Goal: Information Seeking & Learning: Learn about a topic

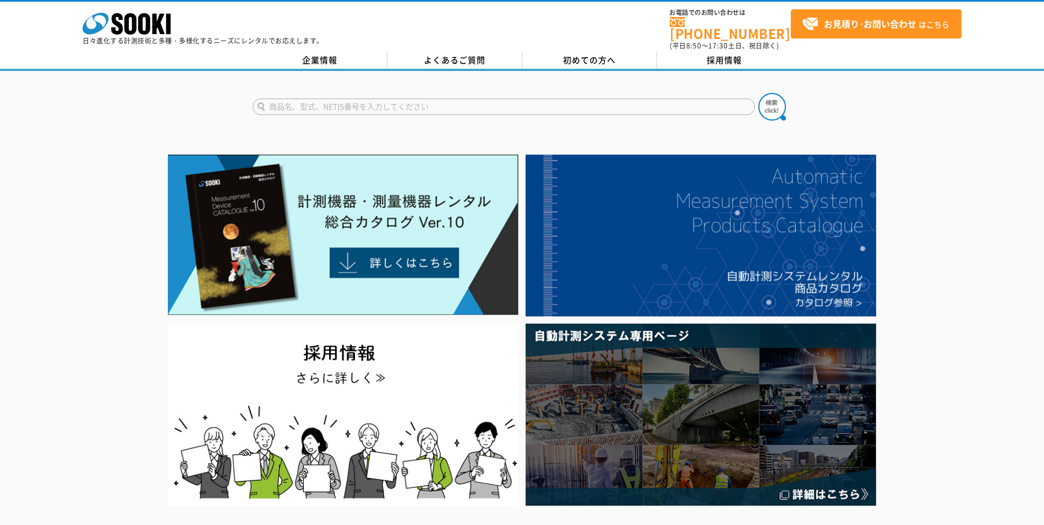
click at [410, 99] on input "text" at bounding box center [504, 107] width 503 height 17
type input "ｷｬﾘｱｱｯﾌﾟ"
click at [759, 93] on button at bounding box center [773, 107] width 28 height 28
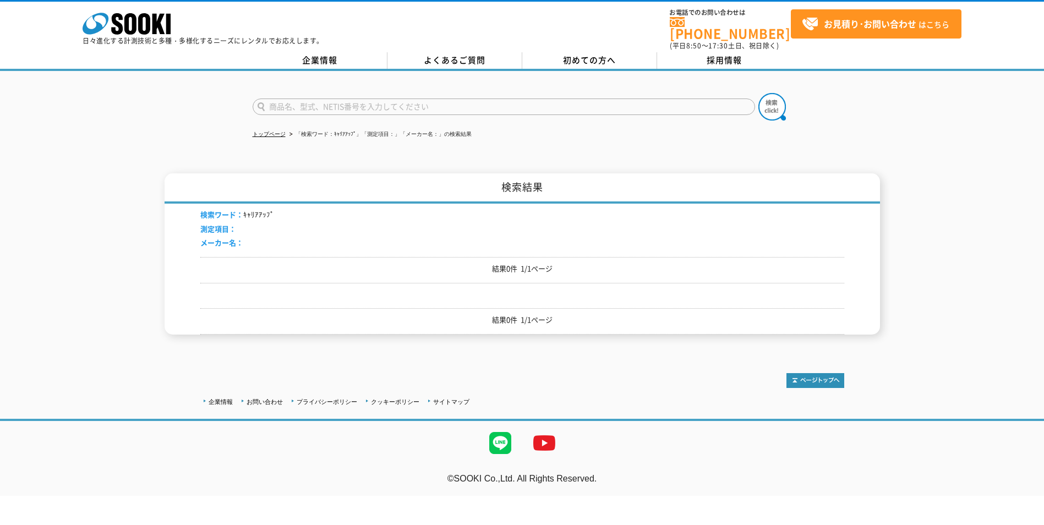
click at [338, 99] on input "text" at bounding box center [504, 107] width 503 height 17
type input "建てれ庫"
click at [759, 93] on button at bounding box center [773, 107] width 28 height 28
click at [337, 99] on input "text" at bounding box center [504, 107] width 503 height 17
type input "建レコ"
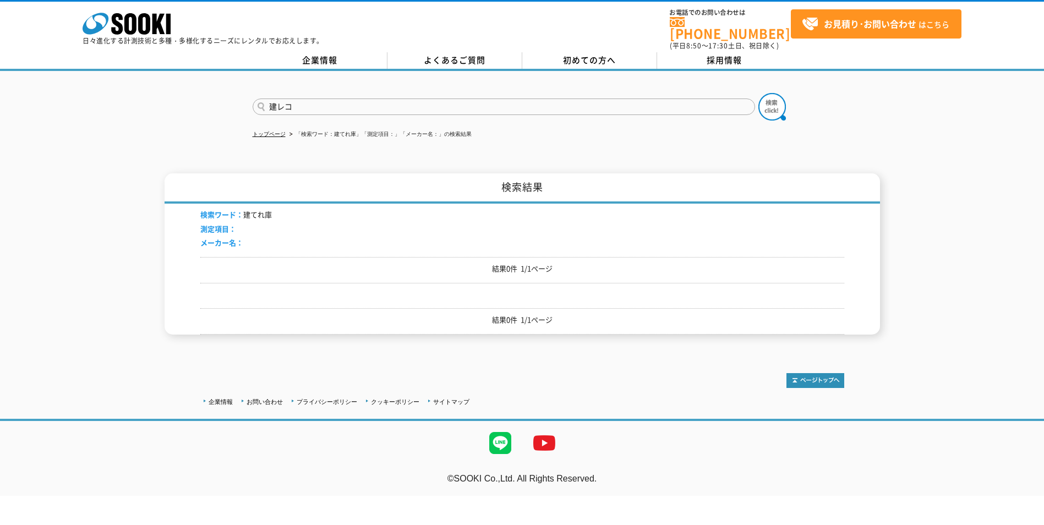
click at [759, 93] on button at bounding box center [773, 107] width 28 height 28
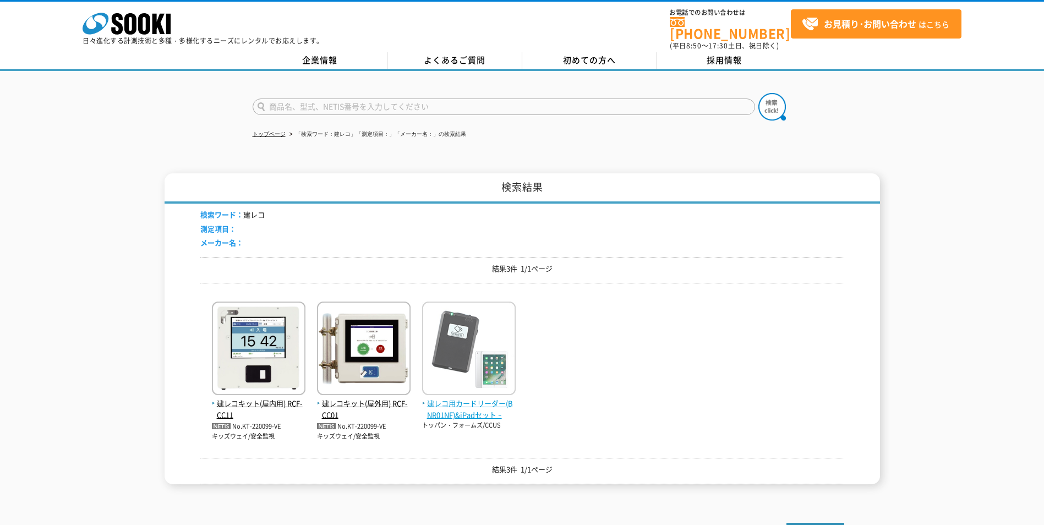
click at [481, 407] on span "建レコ用カードリーダー(BNR01NF)&iPadセット ｰ" at bounding box center [469, 409] width 94 height 23
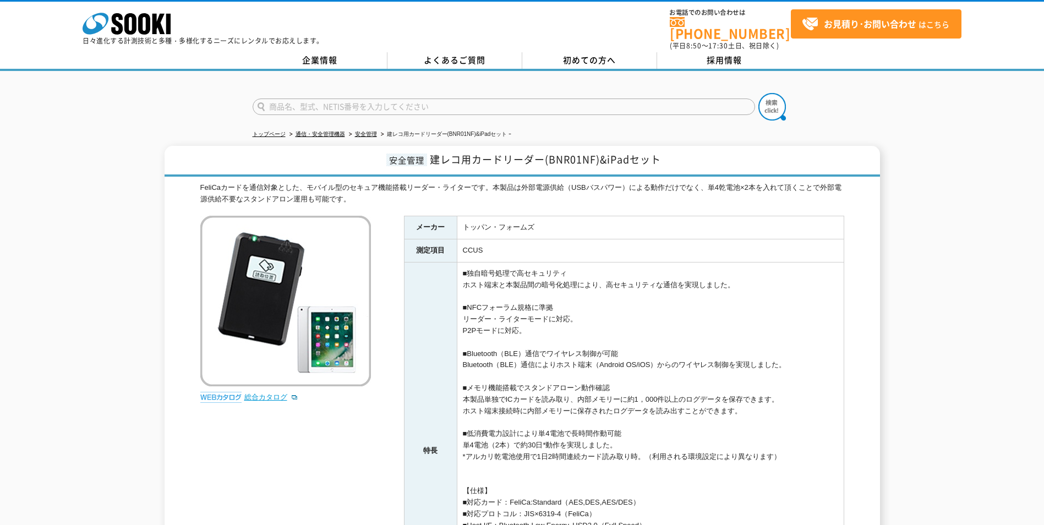
click at [263, 393] on link "総合カタログ" at bounding box center [271, 397] width 54 height 8
